Goal: Transaction & Acquisition: Purchase product/service

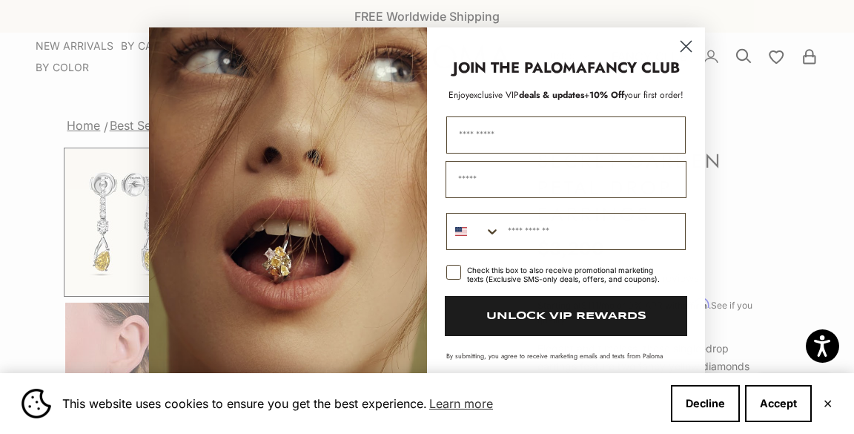
click at [689, 46] on circle "Close dialog" at bounding box center [686, 45] width 24 height 24
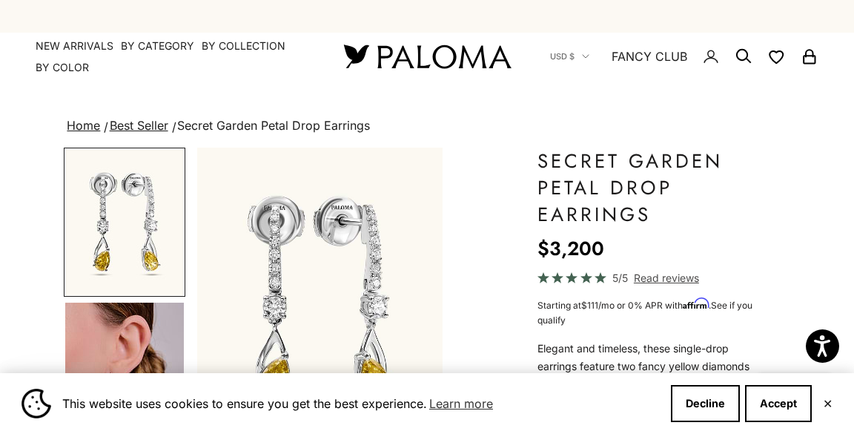
click at [432, 62] on img at bounding box center [427, 56] width 178 height 31
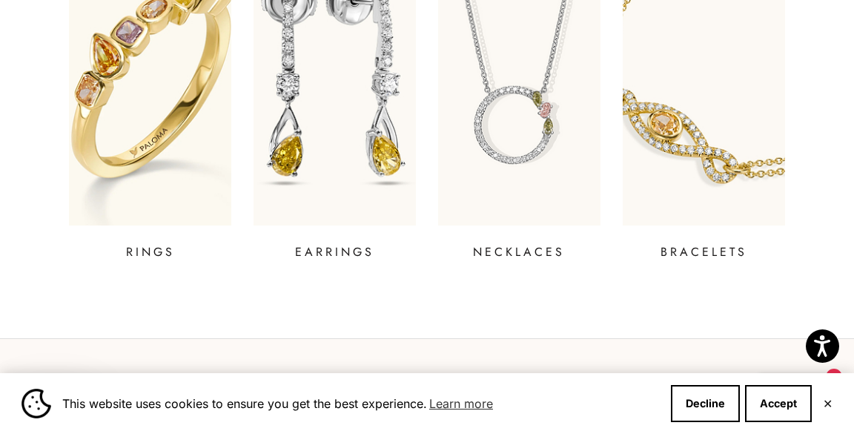
scroll to position [617, 0]
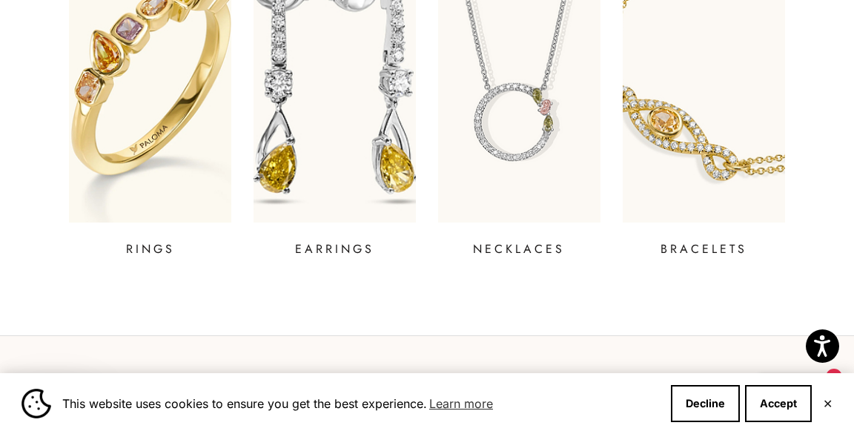
click at [366, 160] on img at bounding box center [334, 74] width 195 height 356
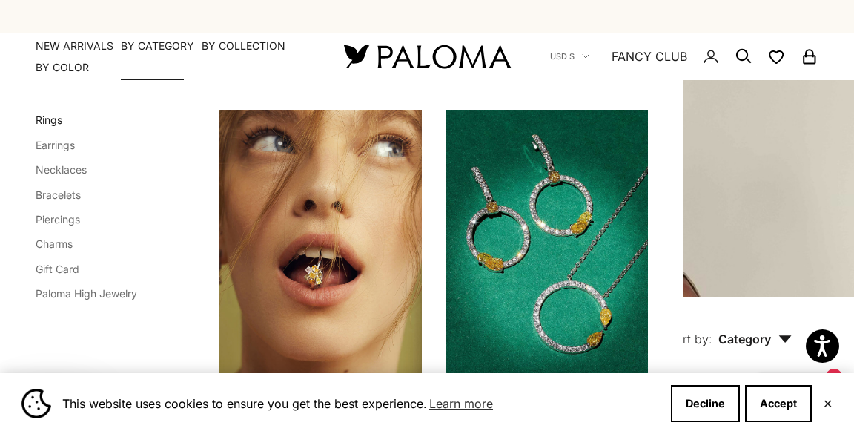
click at [43, 124] on link "Rings" at bounding box center [49, 119] width 27 height 13
